Goal: Information Seeking & Learning: Learn about a topic

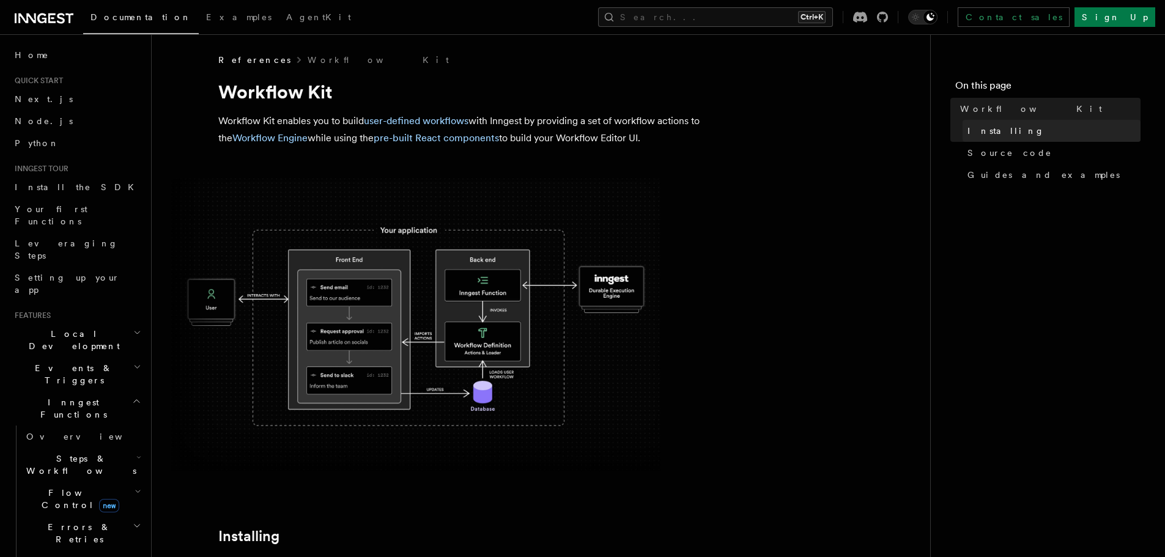
click at [1001, 131] on span "Installing" at bounding box center [1006, 131] width 77 height 12
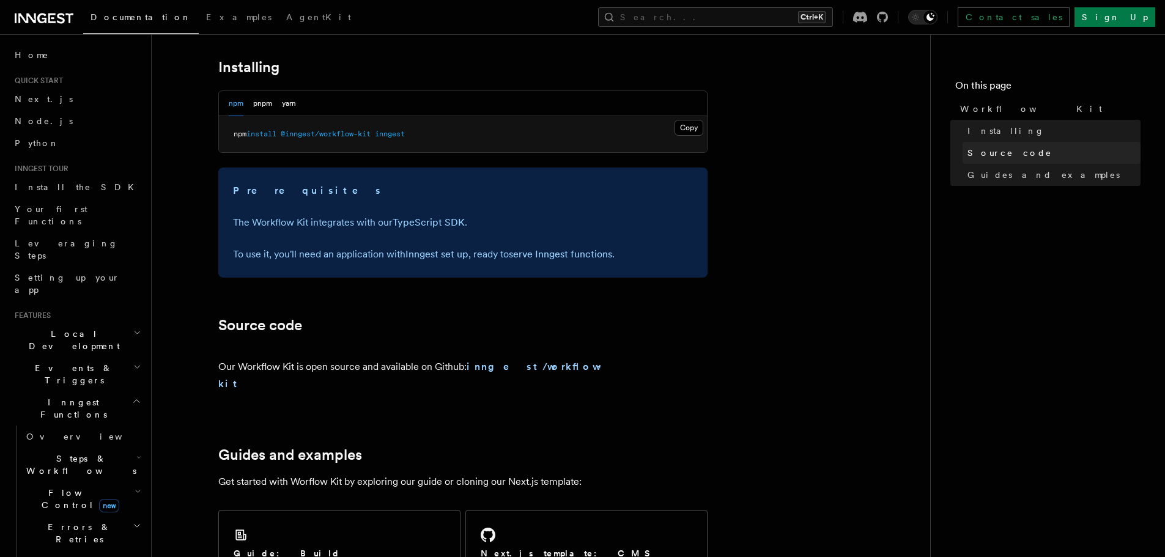
click at [996, 155] on span "Source code" at bounding box center [1010, 153] width 84 height 12
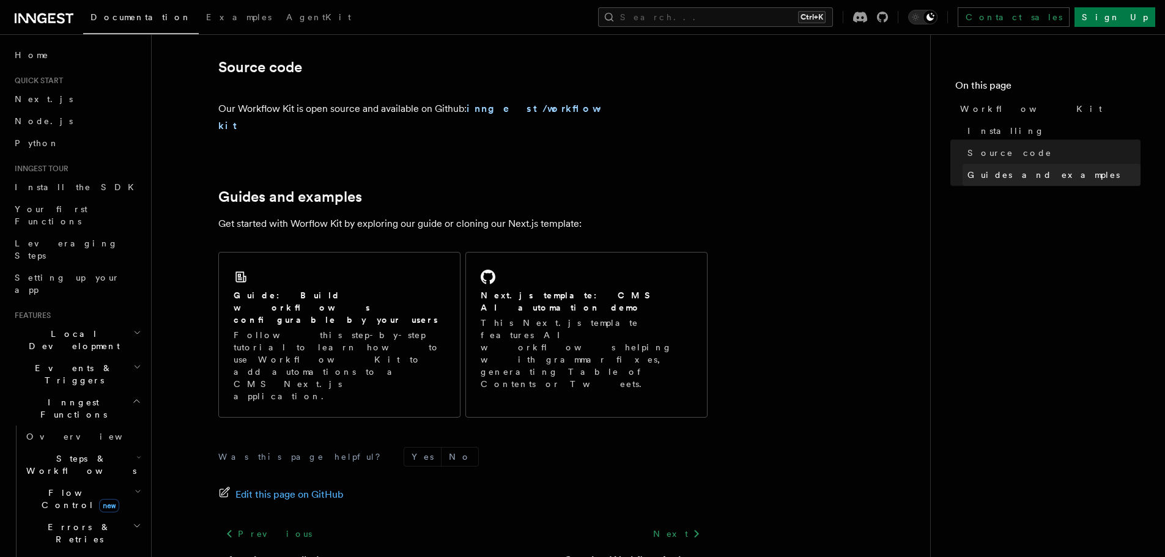
click at [993, 176] on span "Guides and examples" at bounding box center [1044, 175] width 152 height 12
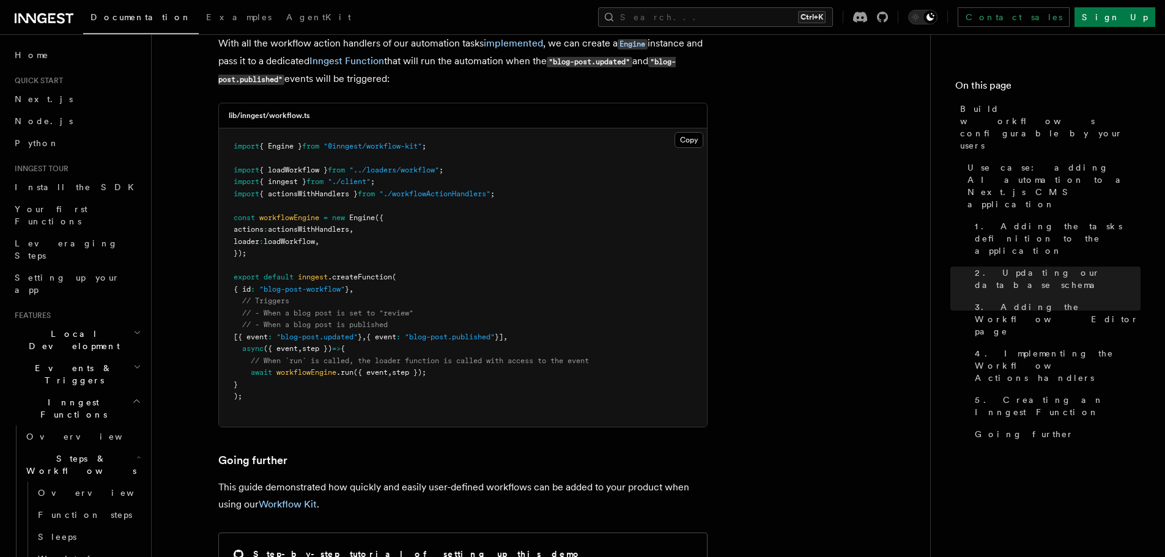
scroll to position [5454, 0]
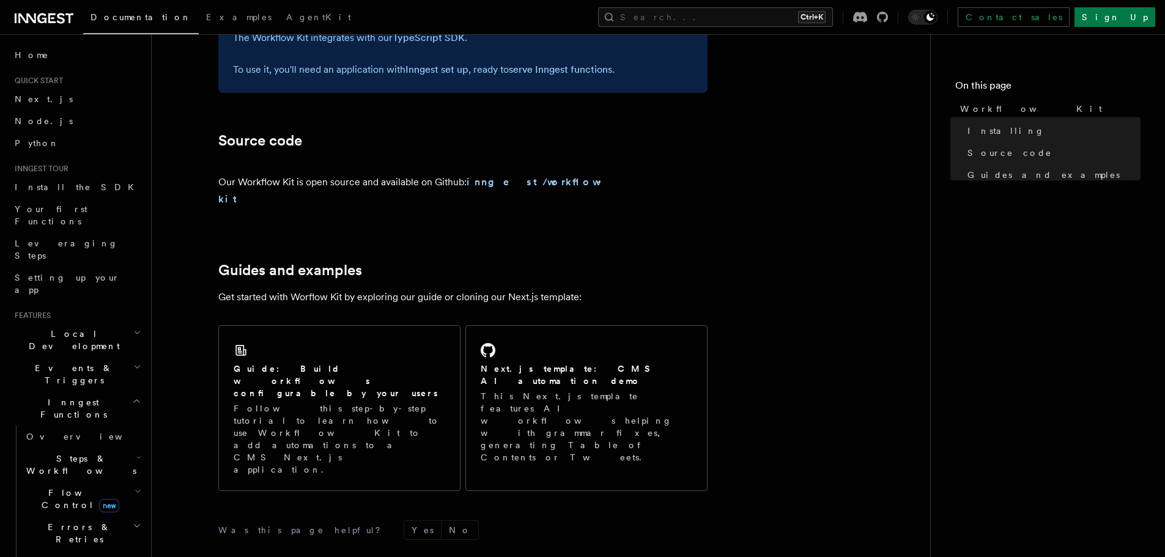
scroll to position [743, 0]
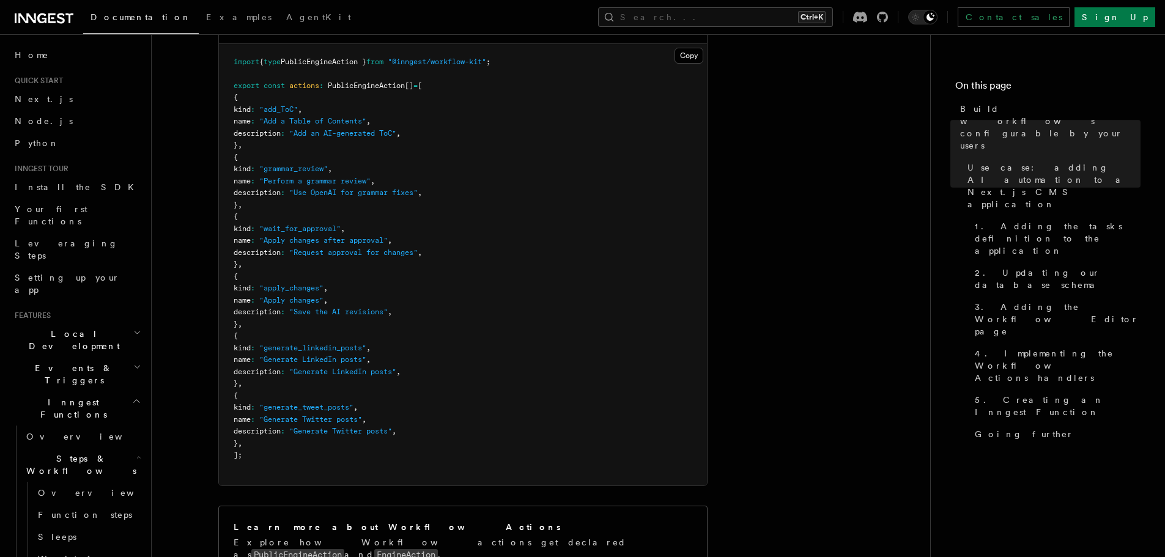
scroll to position [1590, 0]
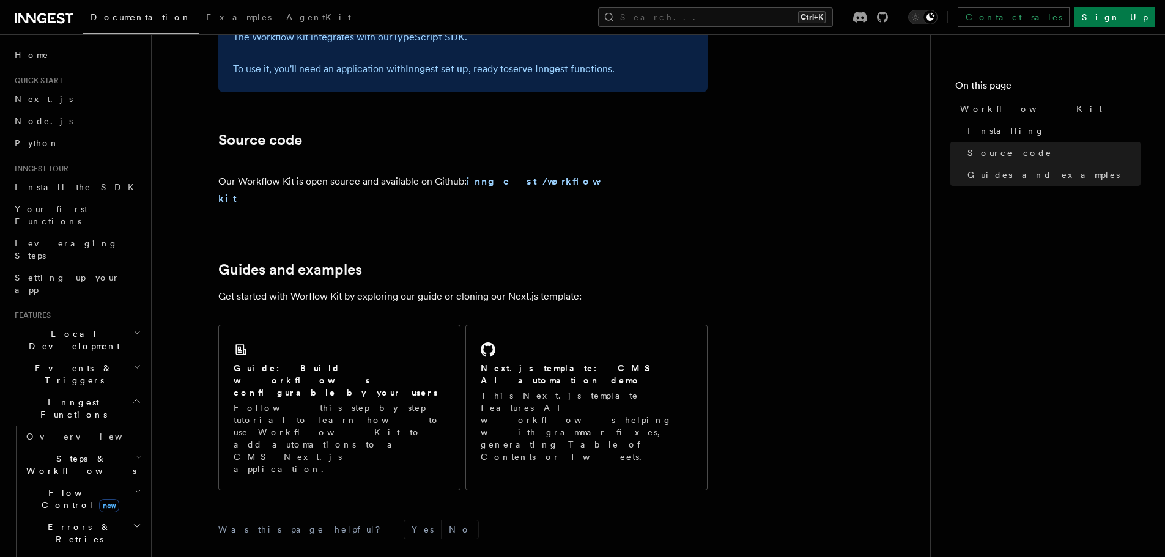
scroll to position [498, 0]
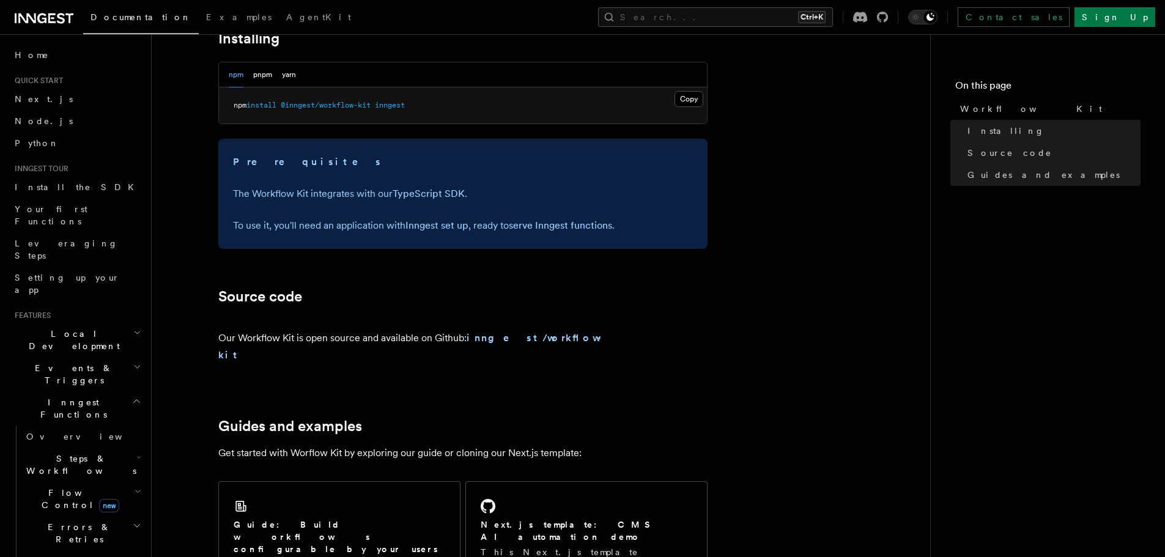
click at [559, 217] on p "To use it, you'll need an application with Inngest set up , ready to serve Inng…" at bounding box center [463, 225] width 460 height 17
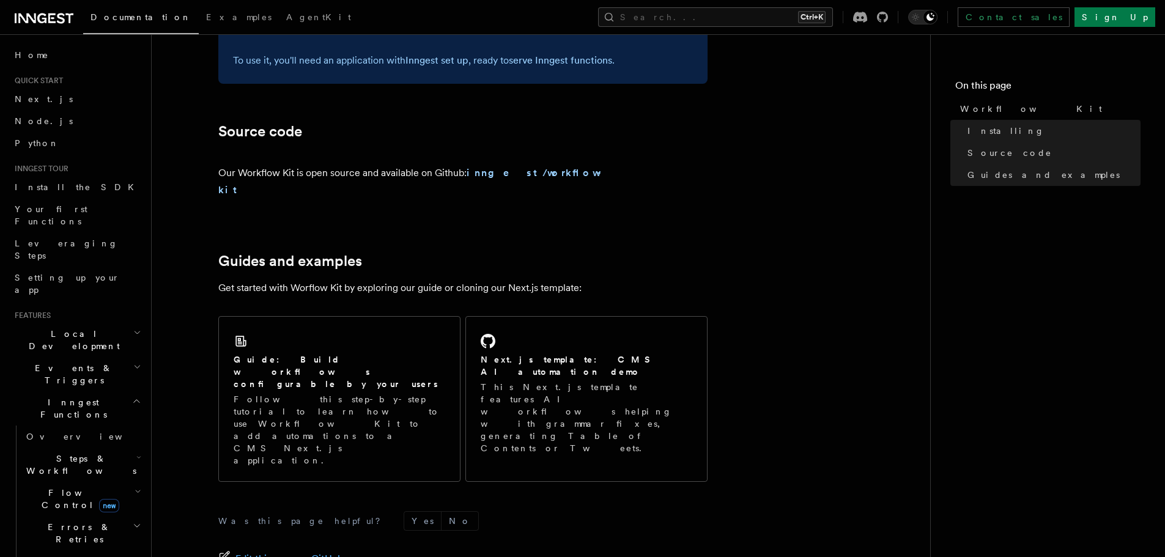
scroll to position [743, 0]
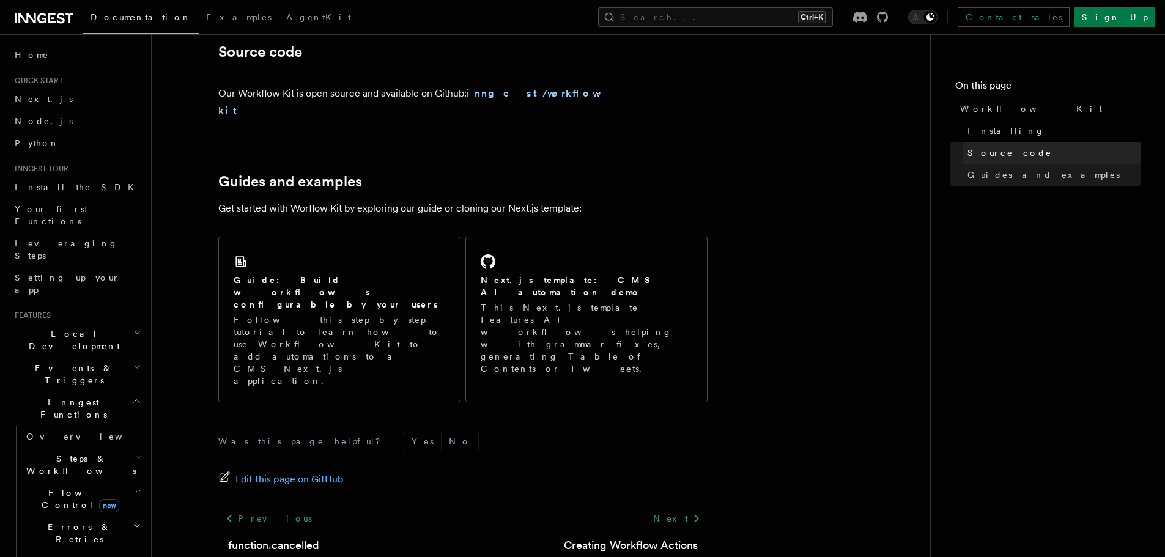
click at [981, 150] on span "Source code" at bounding box center [1010, 153] width 84 height 12
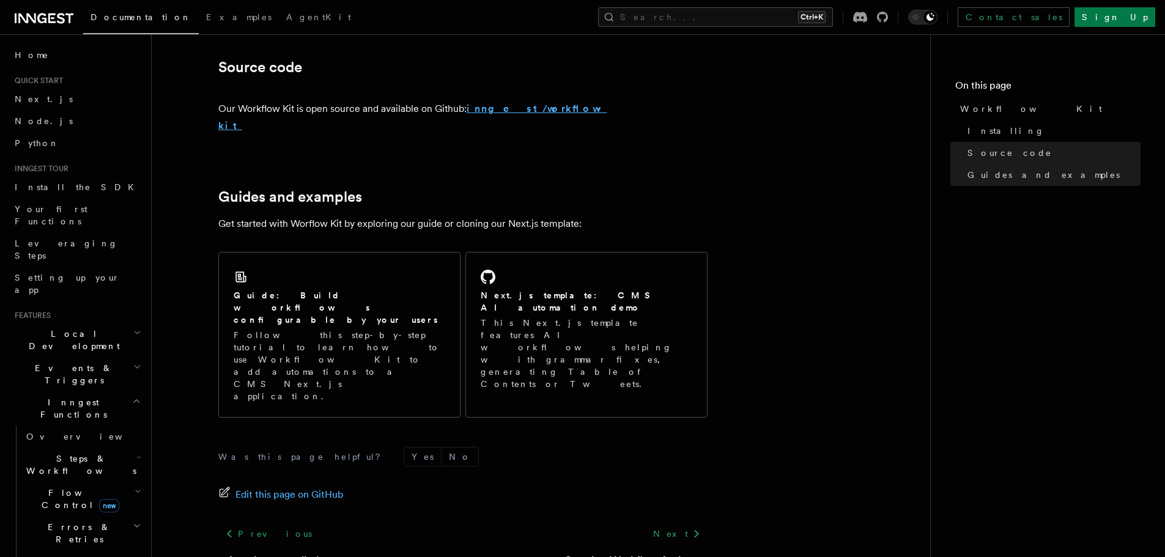
click at [525, 110] on strong "inngest/workflow-kit" at bounding box center [412, 117] width 389 height 29
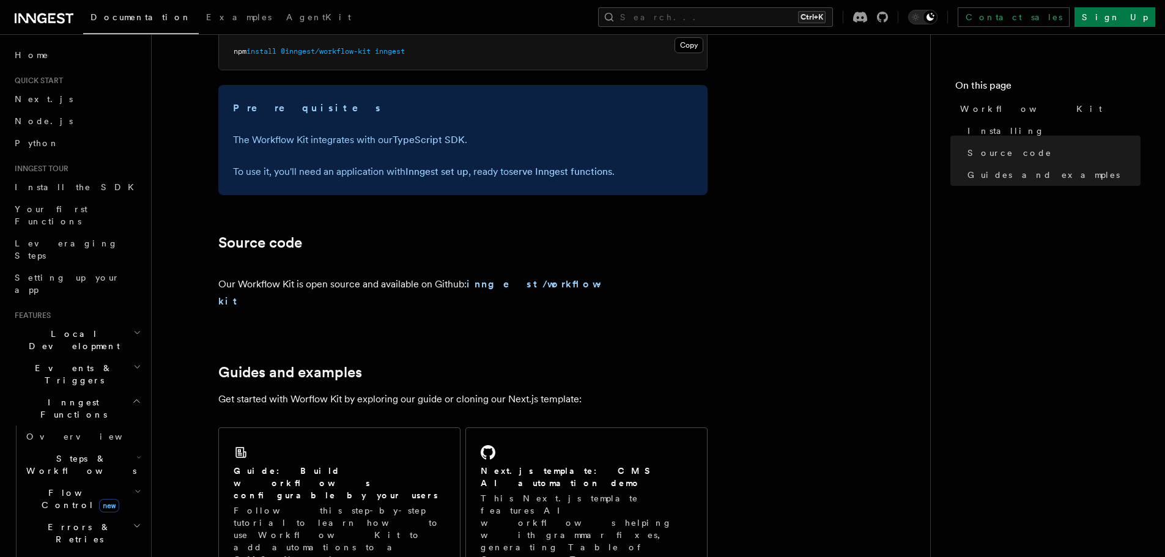
scroll to position [314, 0]
